Goal: Answer question/provide support

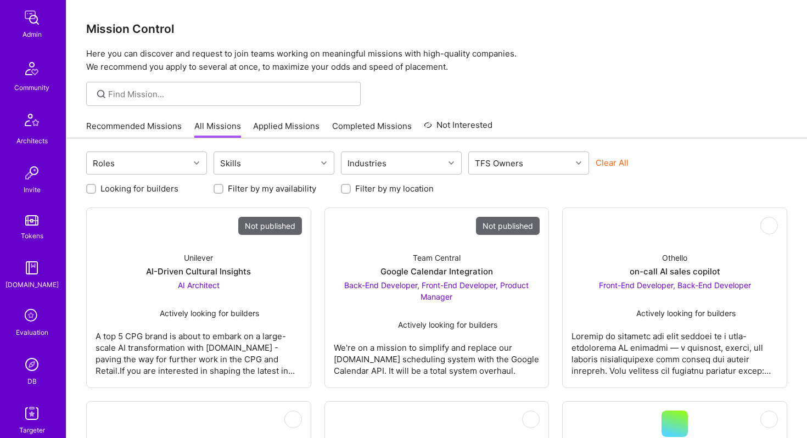
scroll to position [262, 0]
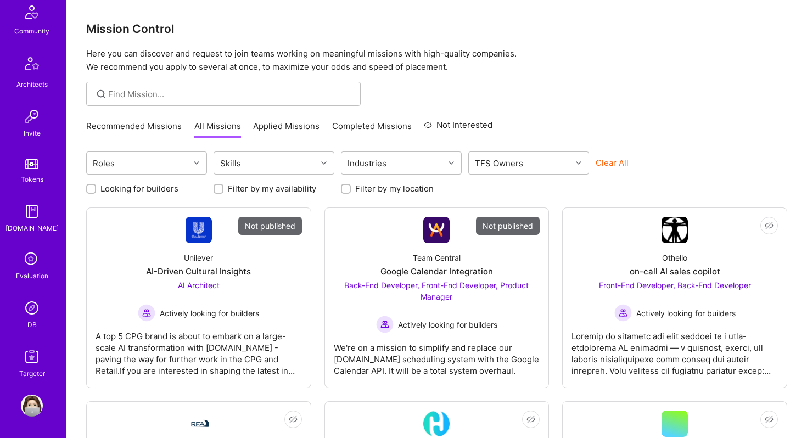
click at [29, 310] on img at bounding box center [32, 308] width 22 height 22
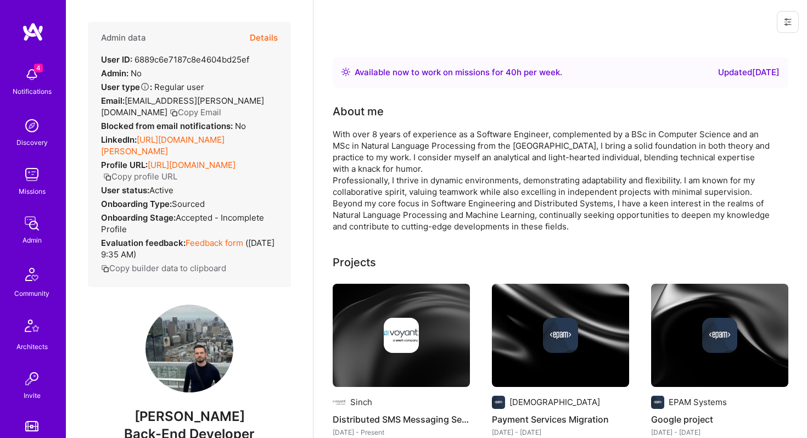
click at [785, 23] on icon at bounding box center [787, 22] width 9 height 9
click at [758, 48] on button "Login as marian paul" at bounding box center [741, 47] width 116 height 28
